Goal: Transaction & Acquisition: Purchase product/service

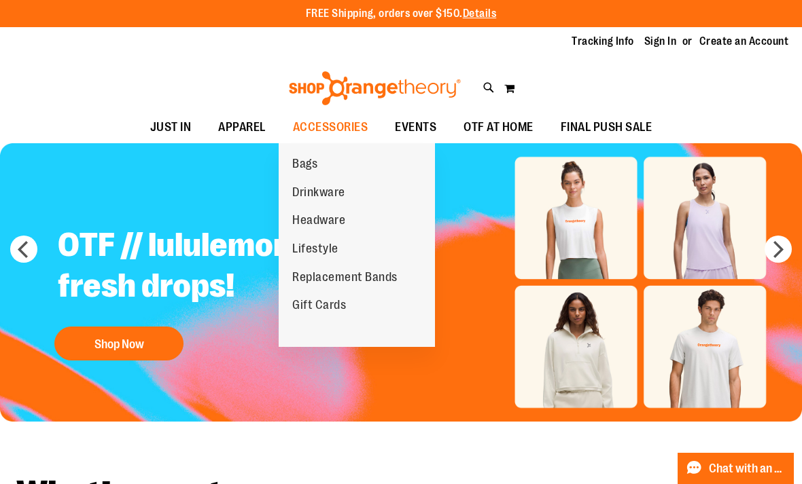
click at [293, 200] on span "Drinkware" at bounding box center [318, 193] width 53 height 17
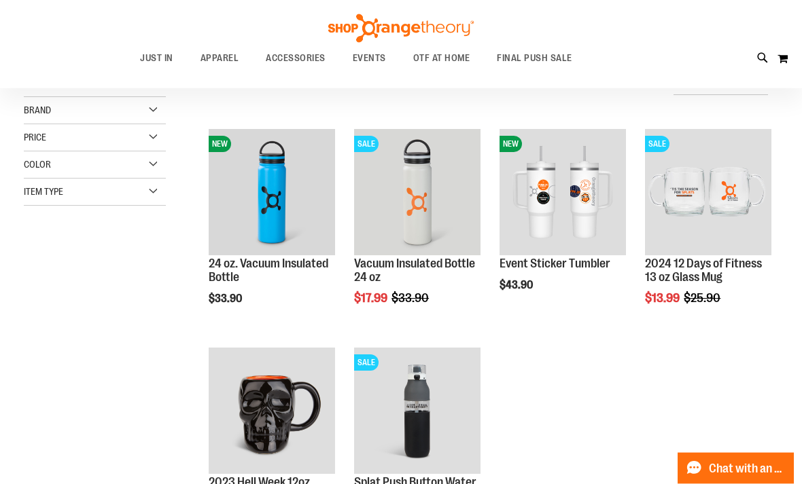
scroll to position [147, 0]
click at [440, 50] on span "OTF AT HOME" at bounding box center [441, 58] width 57 height 31
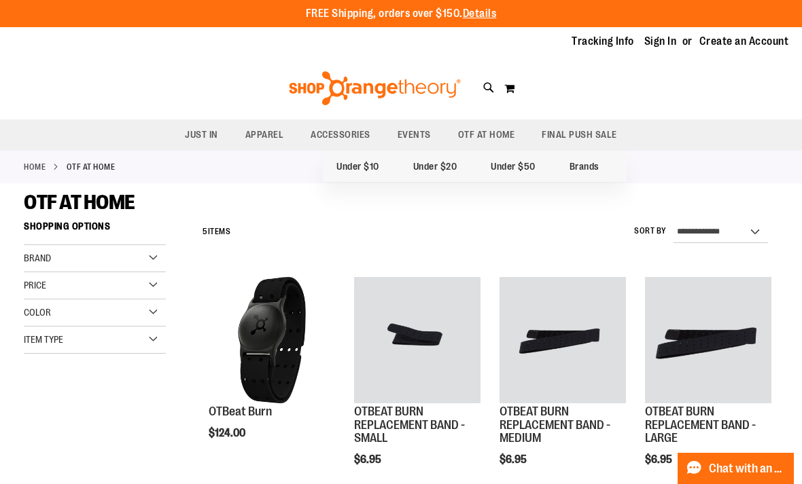
click at [560, 138] on span "FINAL PUSH SALE" at bounding box center [578, 135] width 75 height 31
click at [575, 132] on span "FINAL PUSH SALE" at bounding box center [578, 135] width 75 height 31
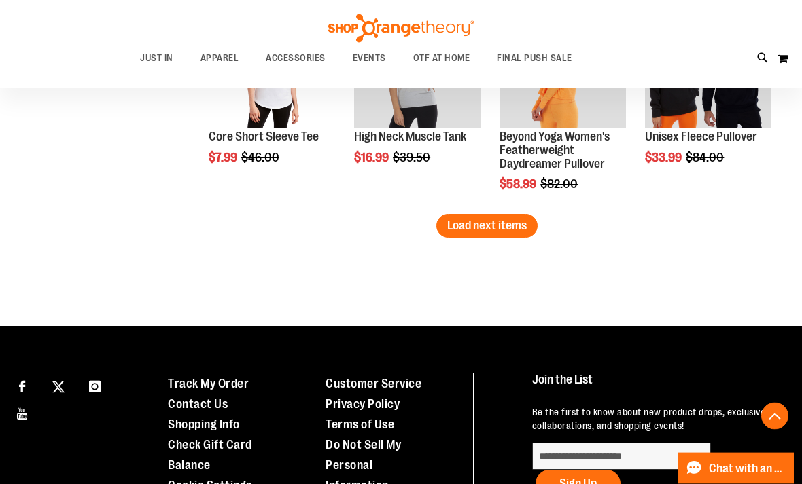
scroll to position [2052, 0]
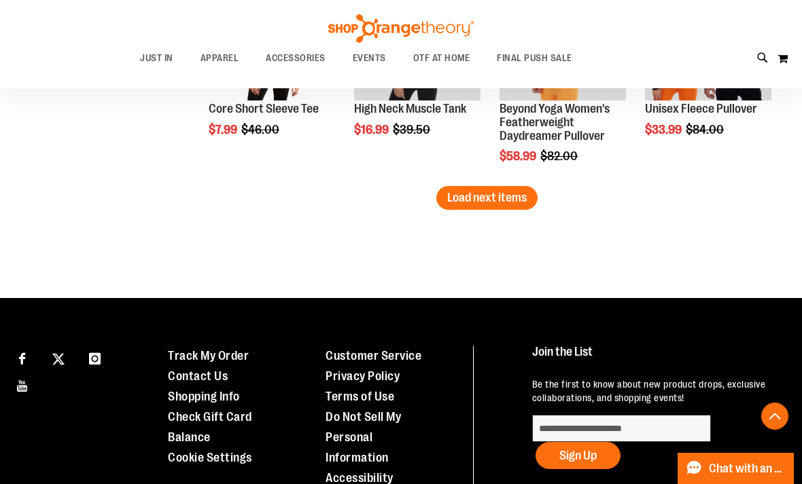
click at [459, 203] on span "Load next items" at bounding box center [486, 198] width 79 height 14
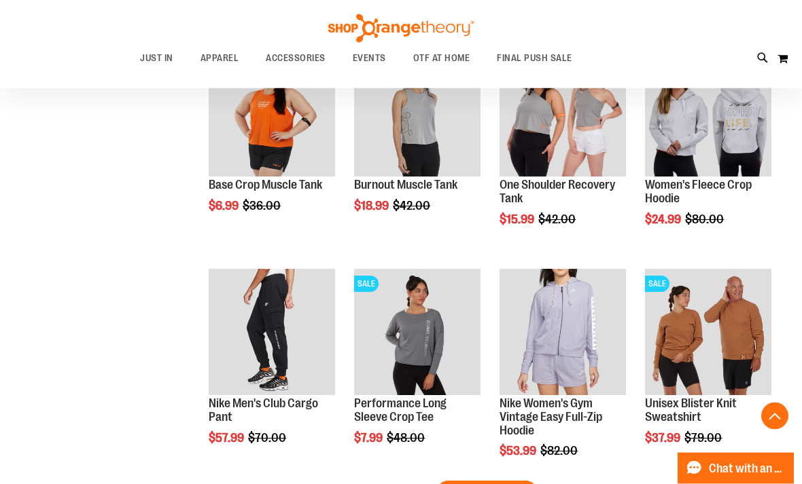
scroll to position [2407, 0]
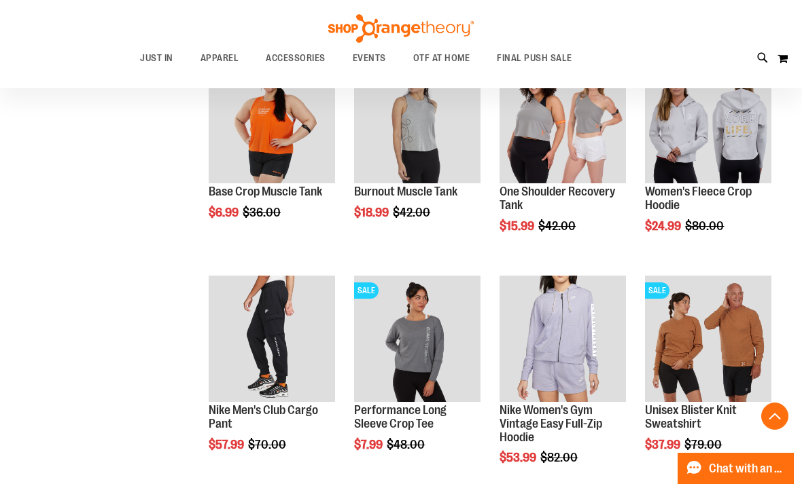
click at [666, 430] on link "Unisex Blister Knit Sweatshirt" at bounding box center [691, 416] width 92 height 27
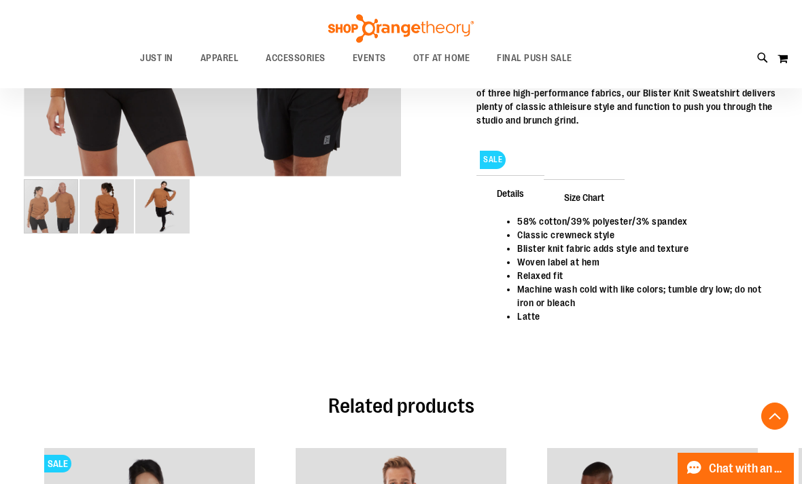
scroll to position [403, 0]
